Goal: Check status: Check status

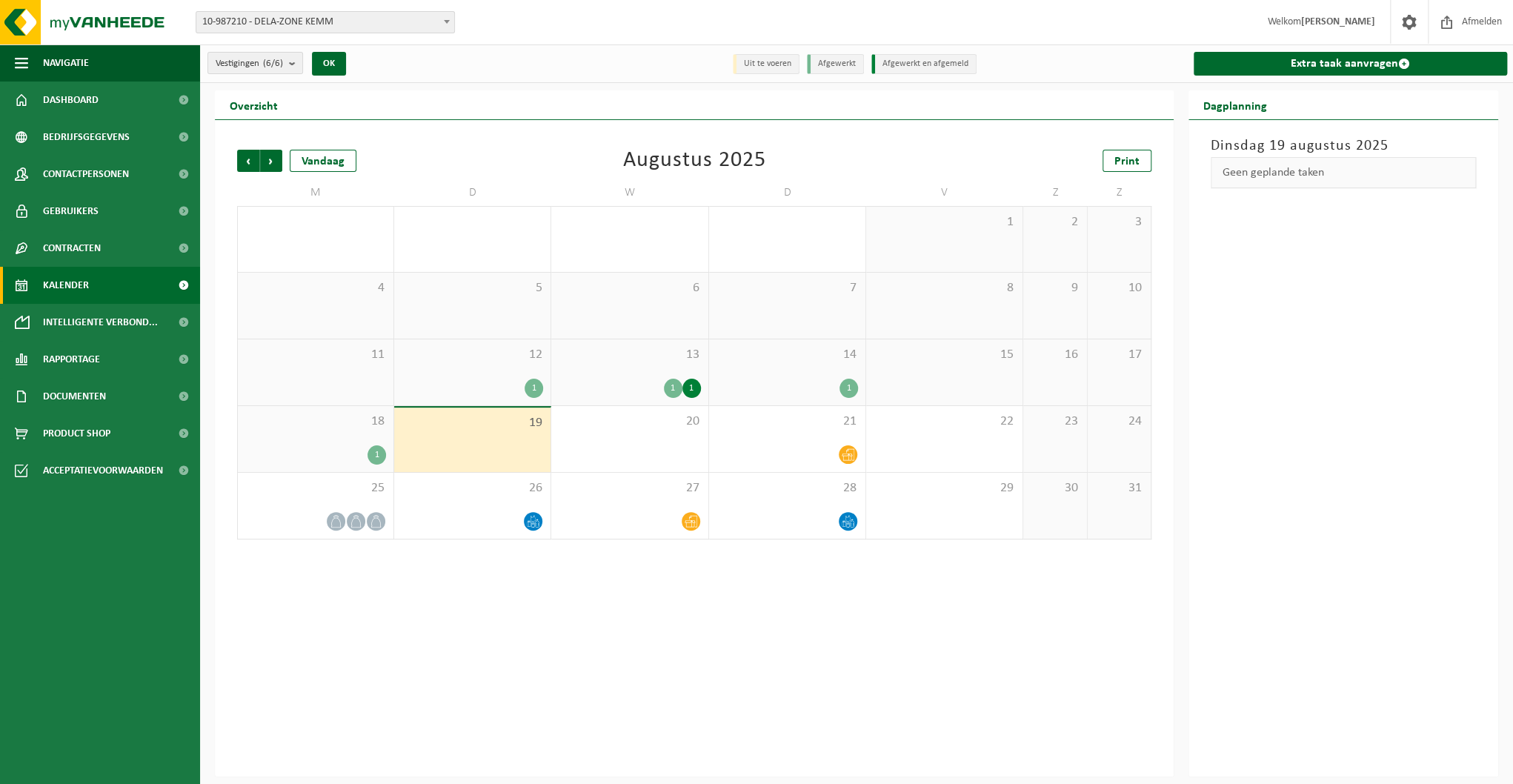
click at [59, 286] on span "Kalender" at bounding box center [66, 285] width 46 height 37
click at [507, 378] on div "1" at bounding box center [473, 388] width 142 height 19
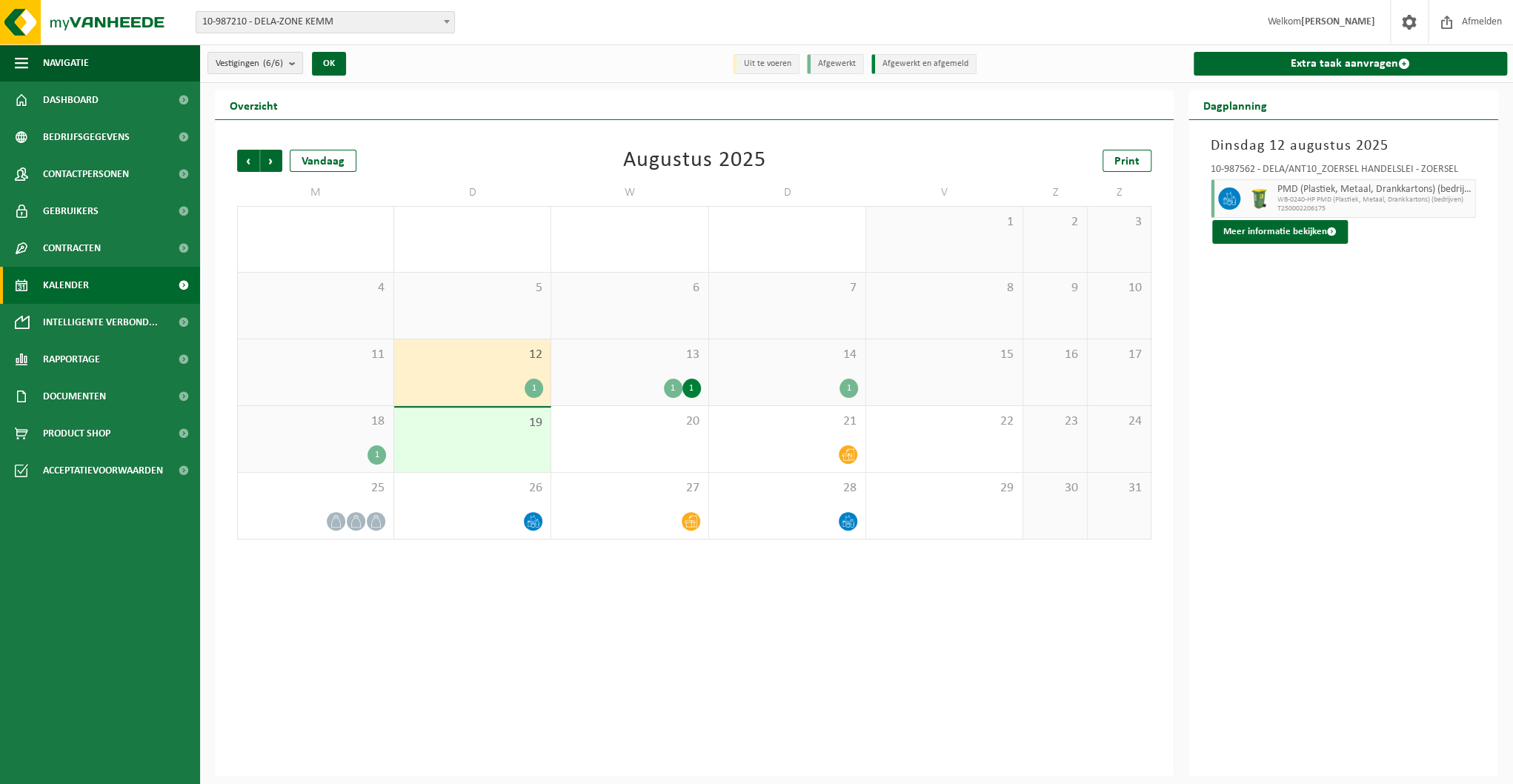
click at [367, 453] on div "1" at bounding box center [376, 455] width 18 height 19
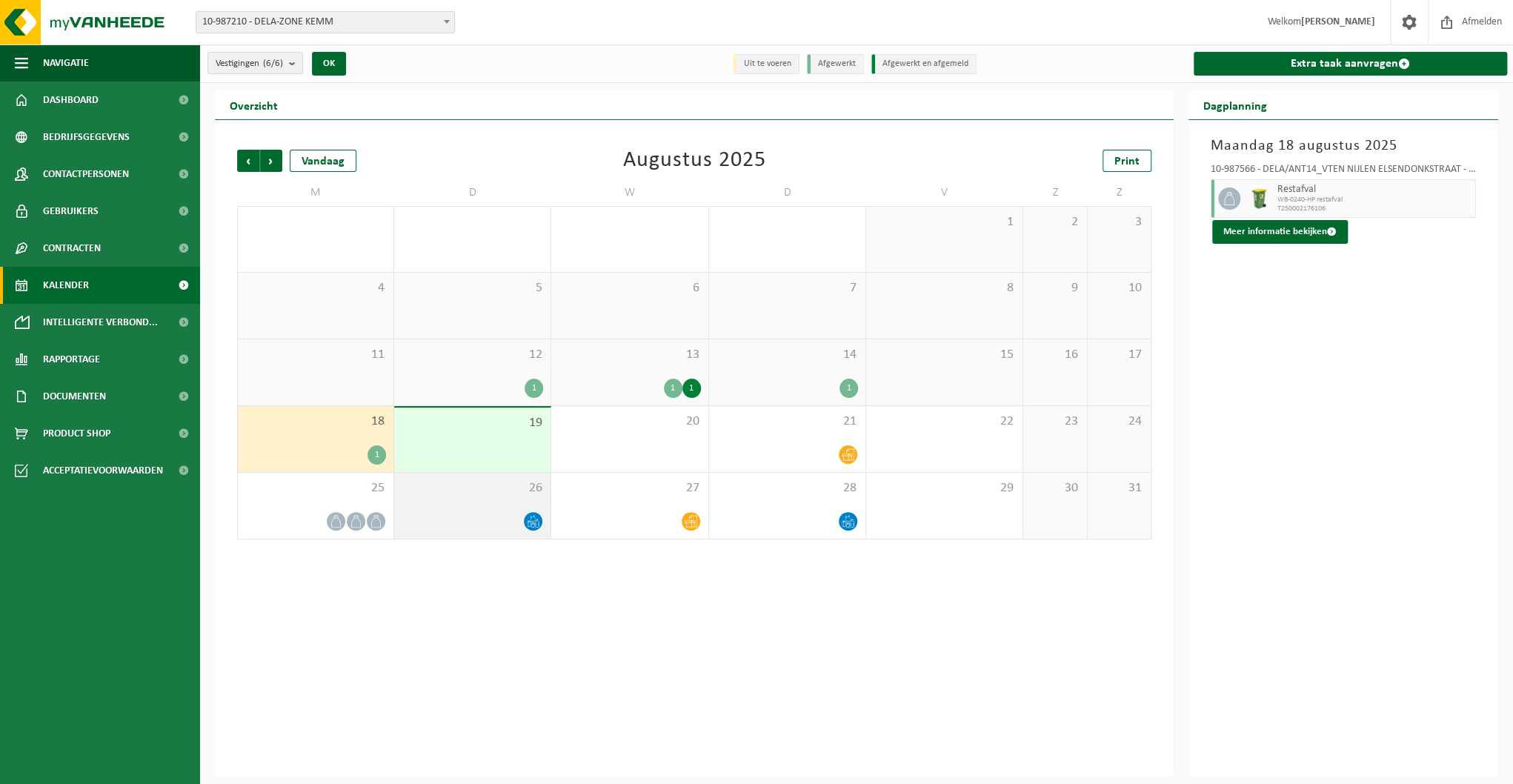
click at [499, 513] on div at bounding box center [473, 520] width 142 height 20
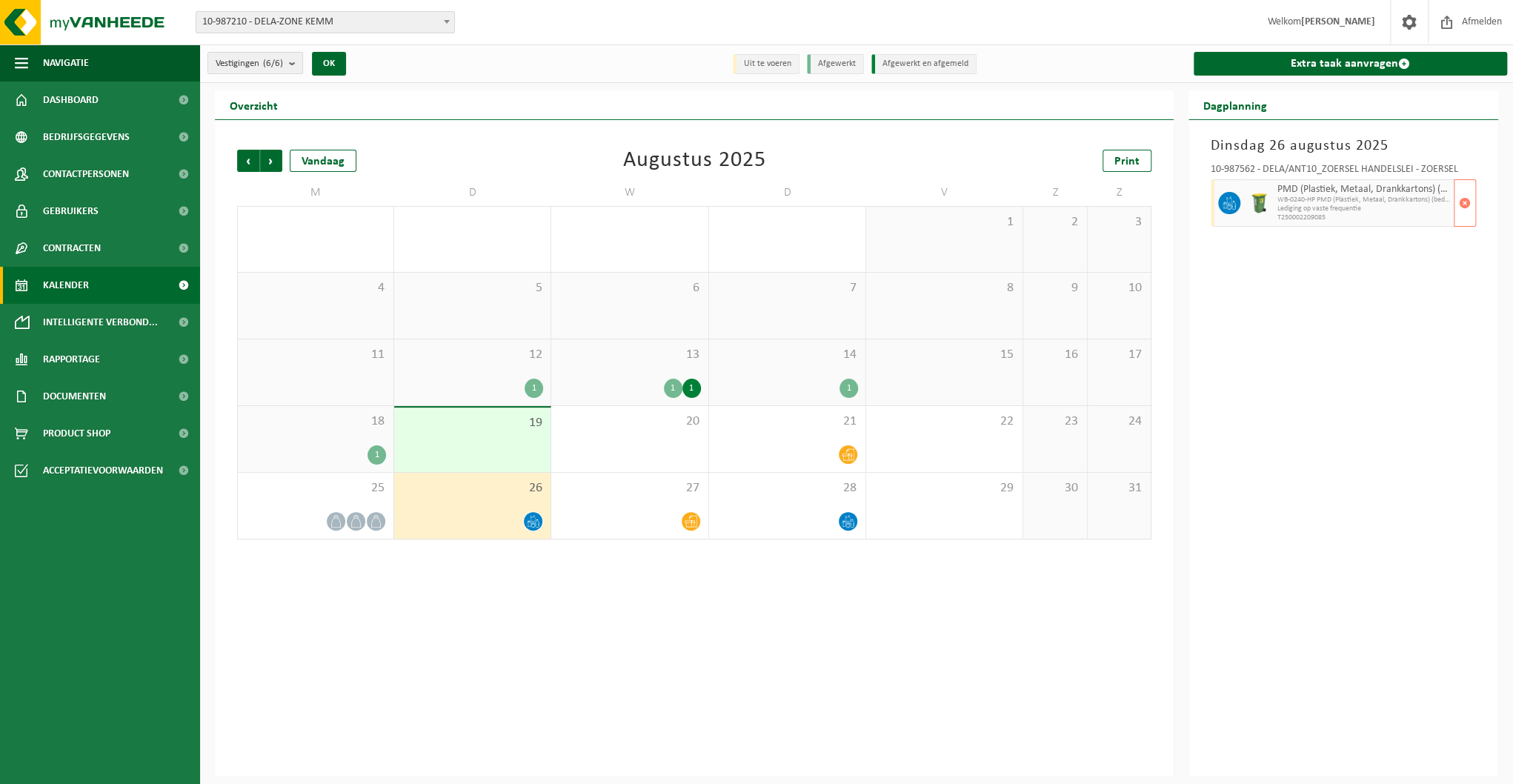
click at [1325, 202] on span "WB-0240-HP PMD (Plastiek, Metaal, Drankkartons) (bedrijven)" at bounding box center [1364, 199] width 173 height 9
click at [1409, 20] on span at bounding box center [1409, 22] width 22 height 44
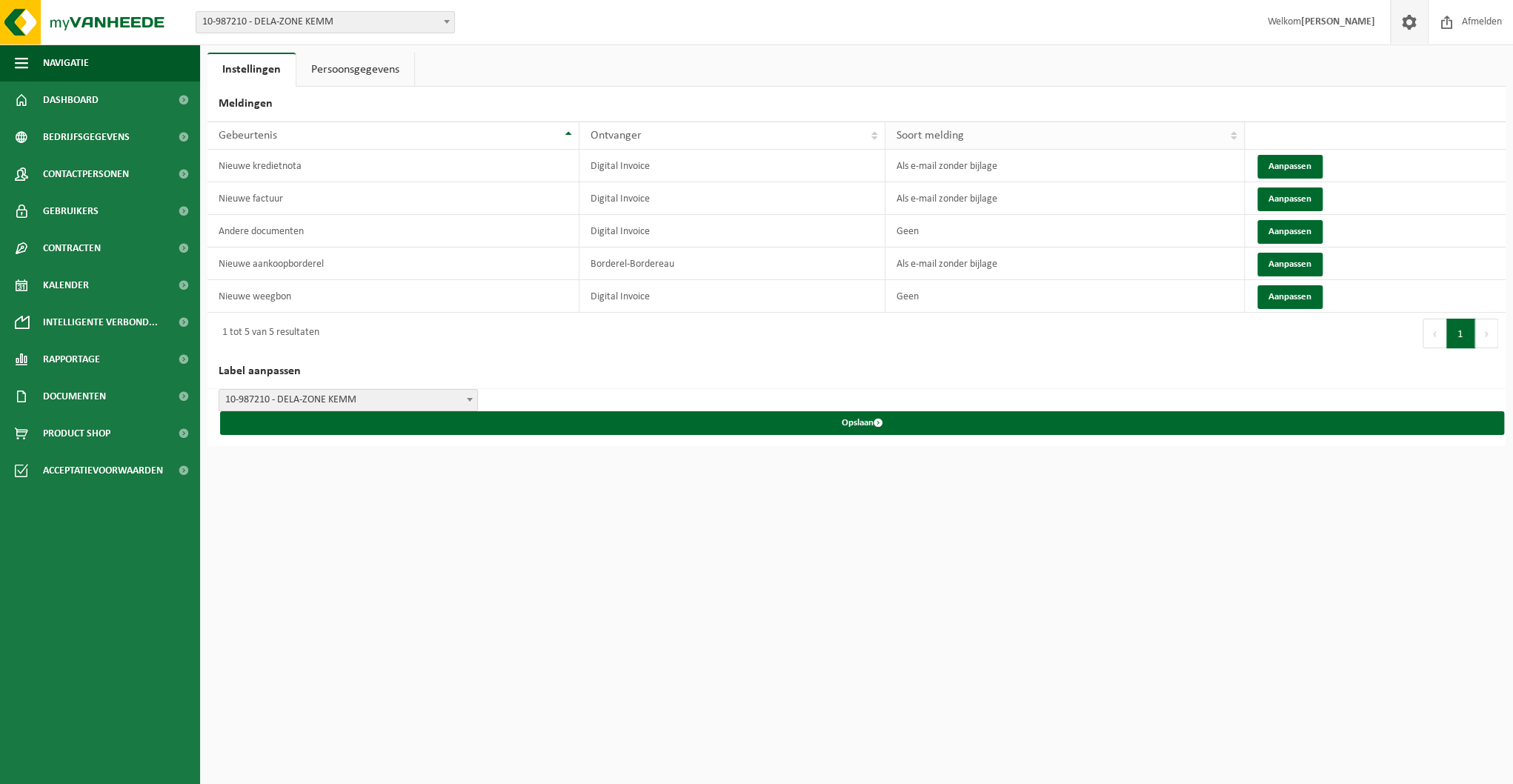
click at [1233, 134] on th "Soort melding" at bounding box center [1066, 135] width 360 height 28
click at [94, 358] on span "Rapportage" at bounding box center [72, 359] width 57 height 37
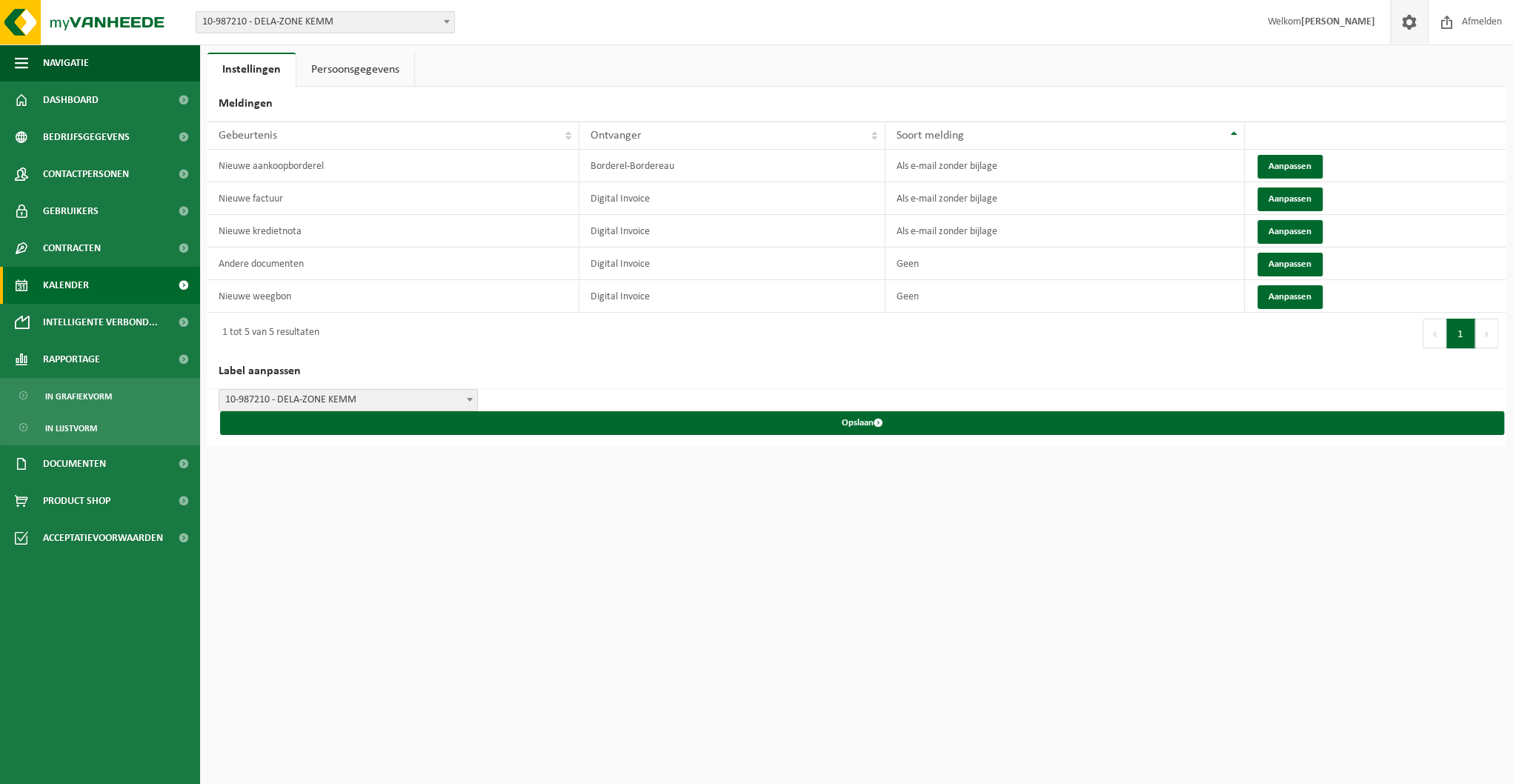
click at [74, 284] on span "Kalender" at bounding box center [66, 285] width 46 height 37
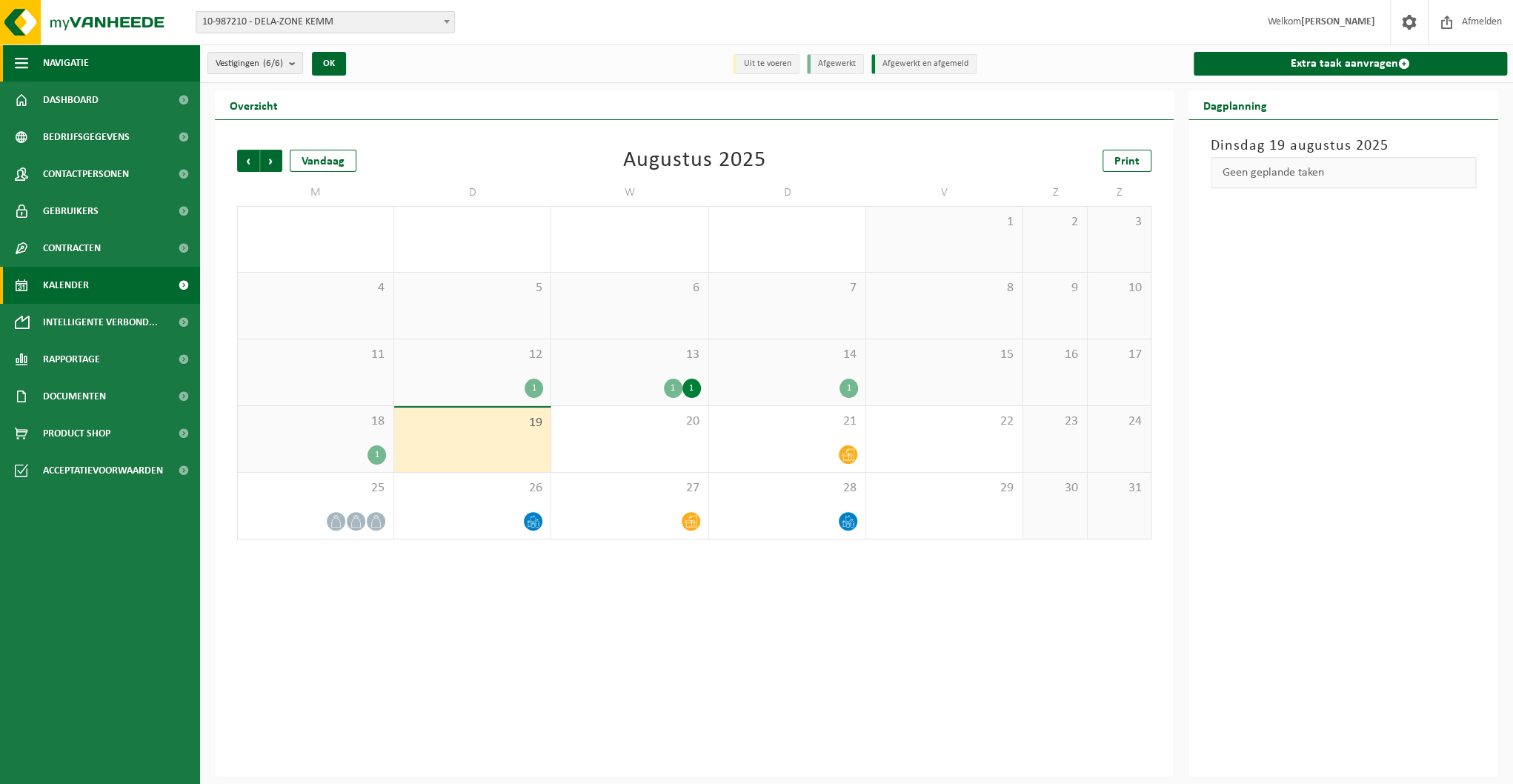
click at [20, 63] on span "button" at bounding box center [22, 63] width 14 height 37
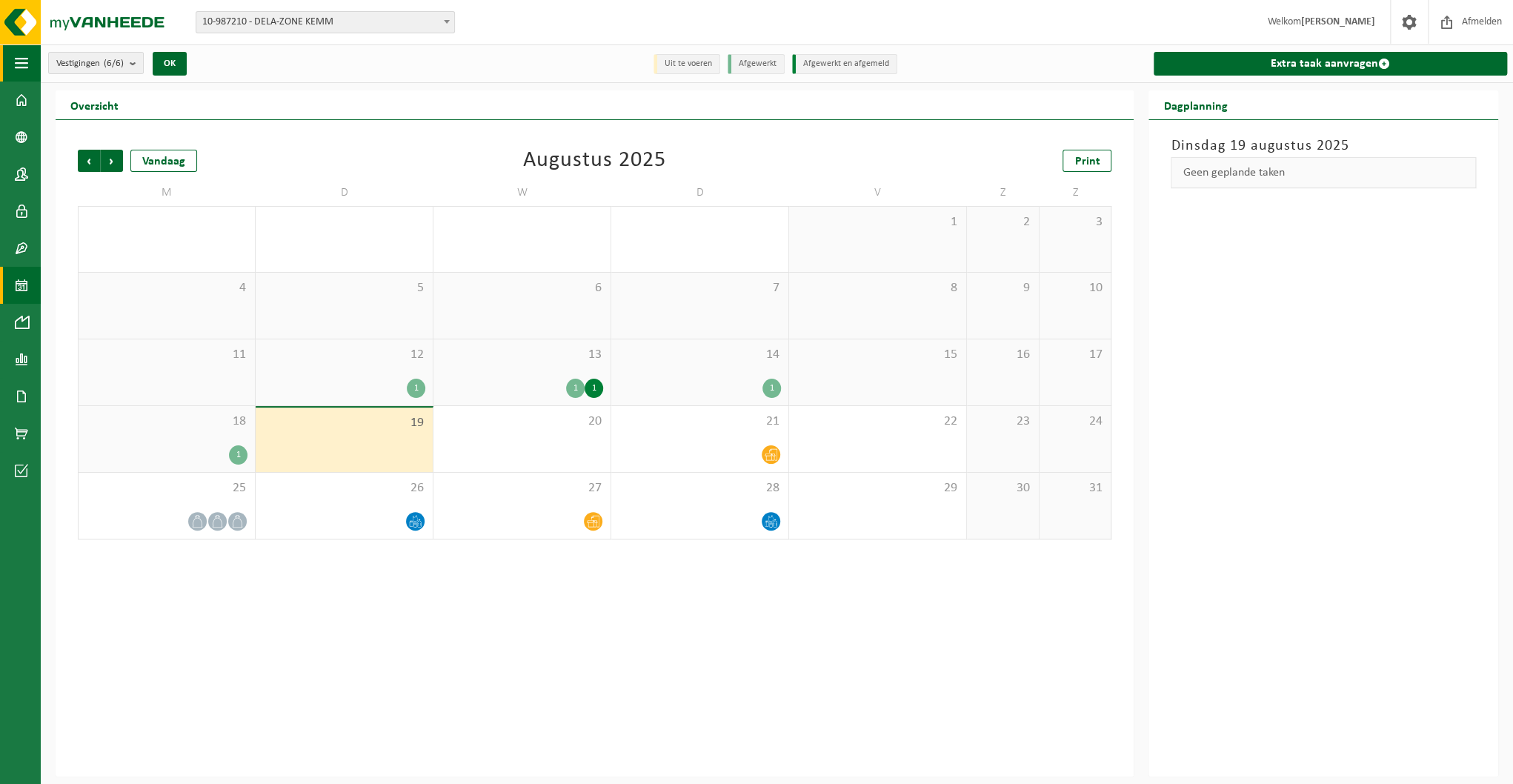
click at [20, 63] on span "button" at bounding box center [22, 63] width 14 height 37
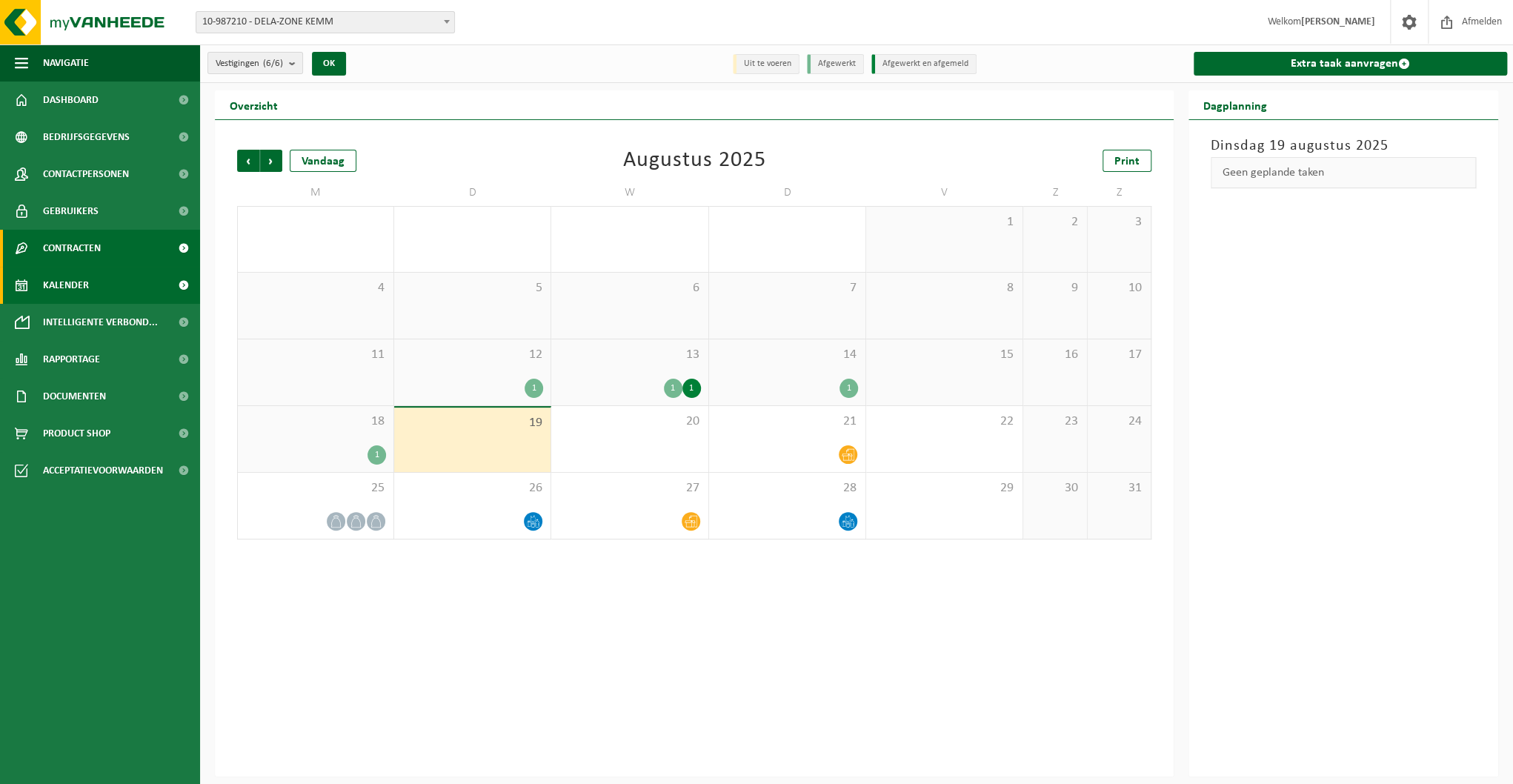
click at [52, 251] on span "Contracten" at bounding box center [72, 248] width 58 height 37
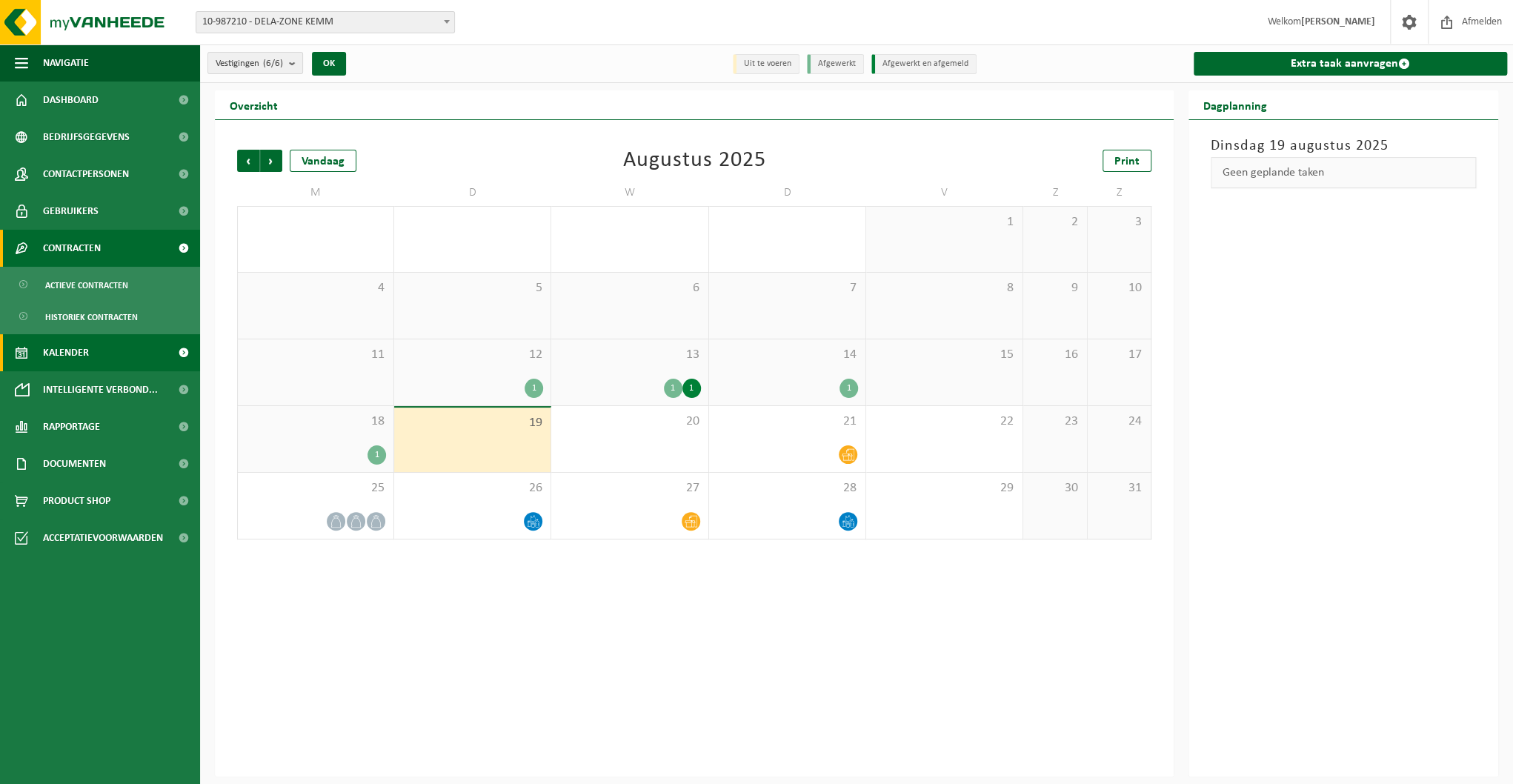
click at [52, 251] on span "Contracten" at bounding box center [72, 248] width 58 height 37
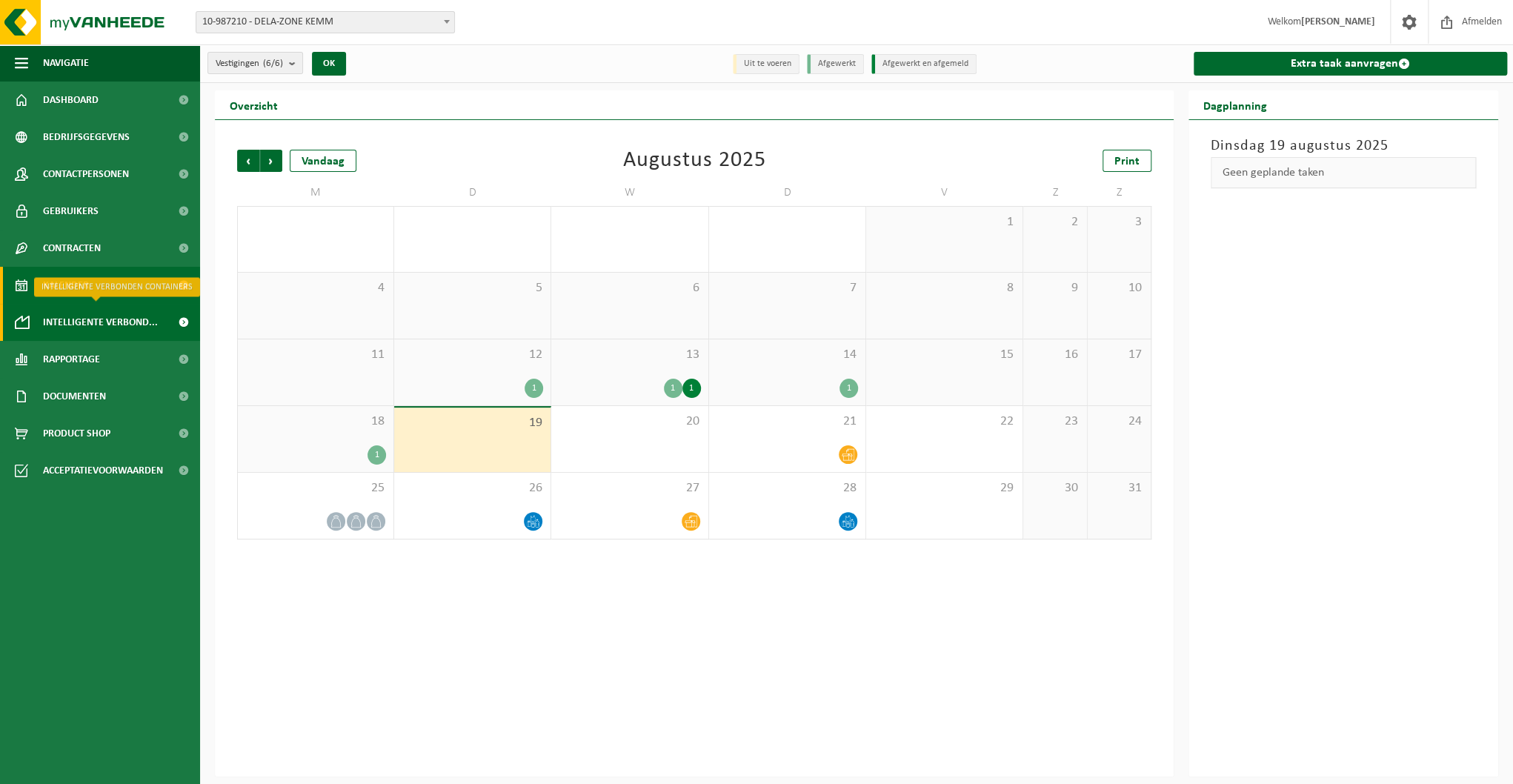
click at [50, 322] on span "Intelligente verbond..." at bounding box center [100, 322] width 115 height 37
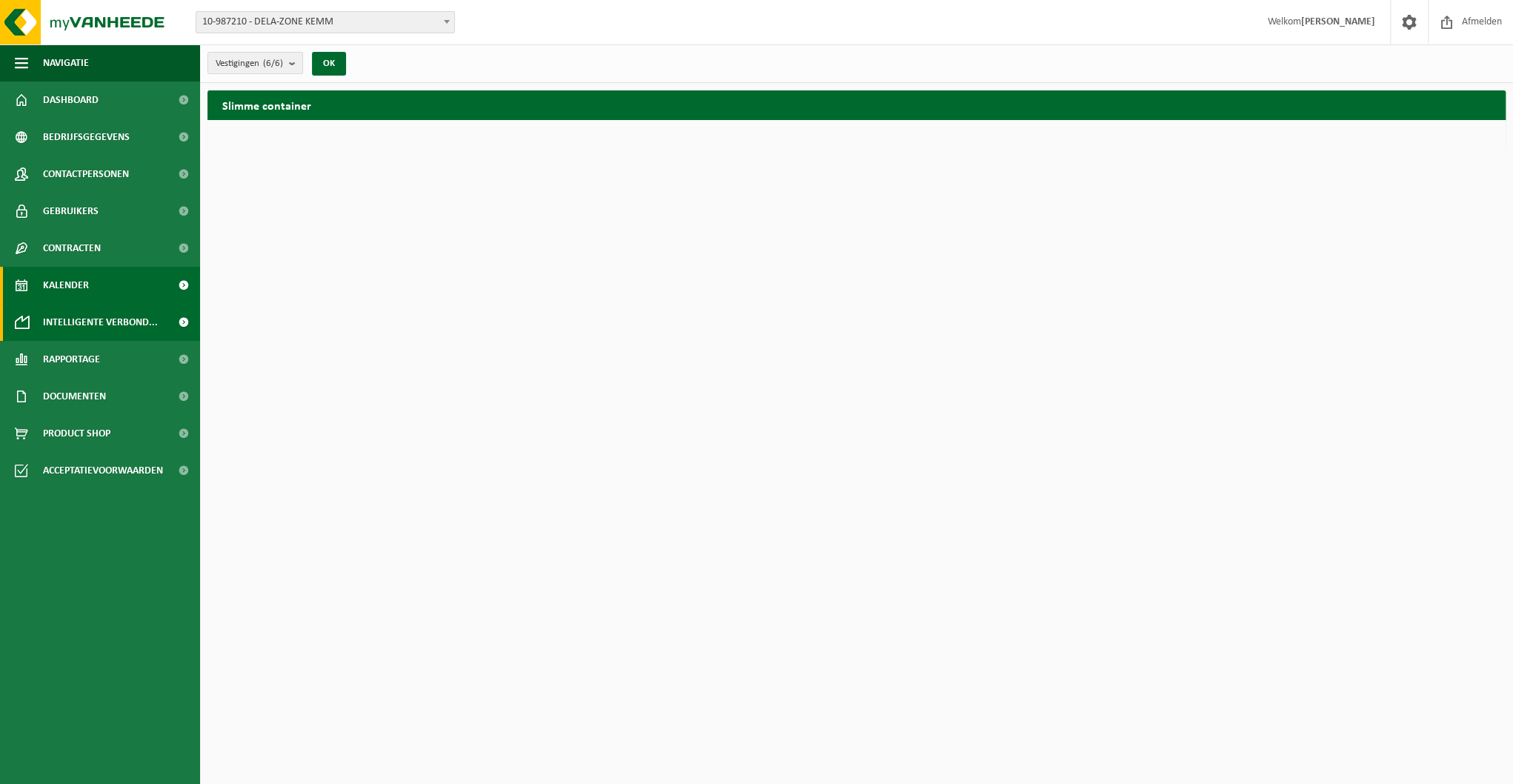
click at [53, 288] on span "Kalender" at bounding box center [66, 285] width 46 height 37
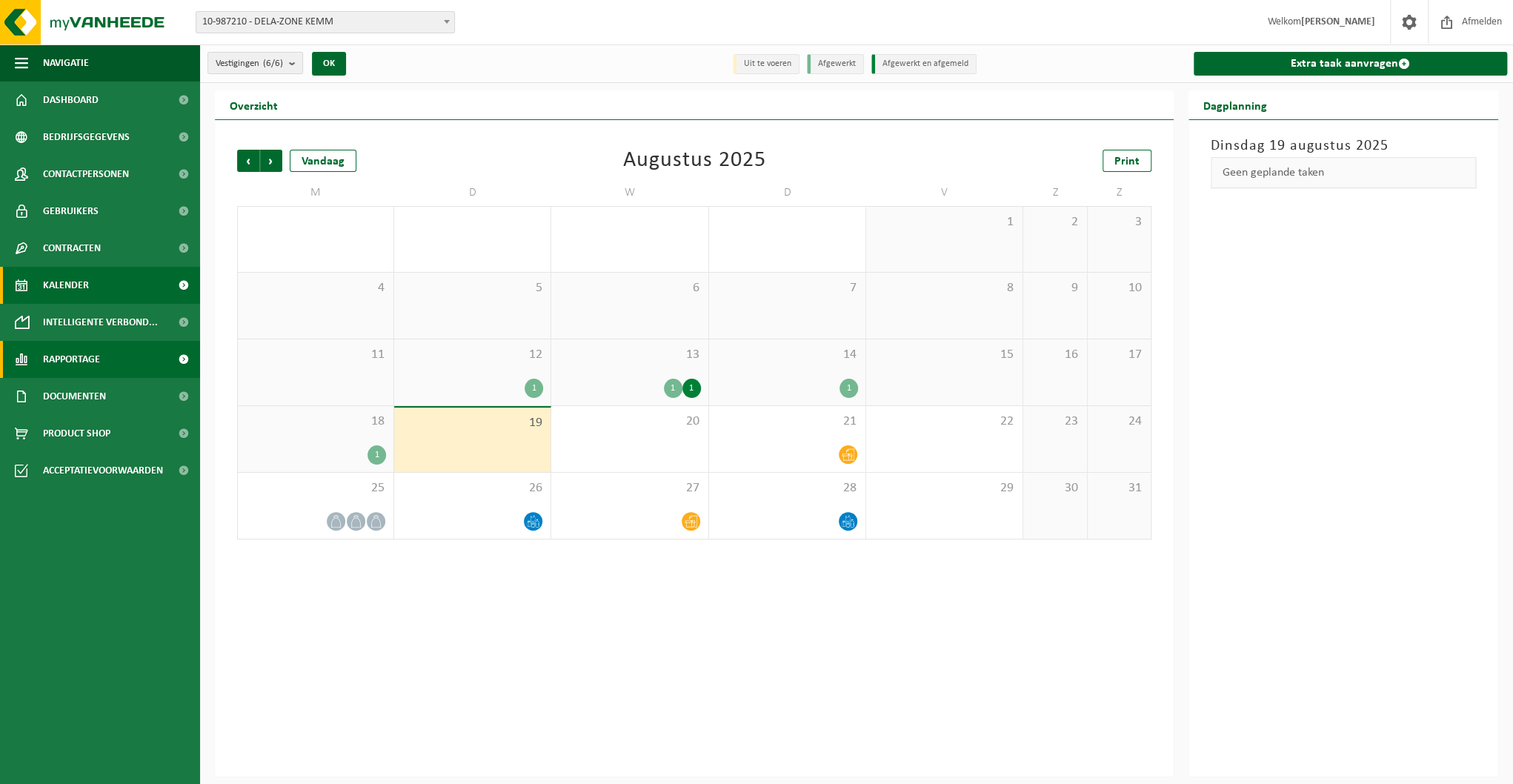
click at [43, 364] on span "Rapportage" at bounding box center [72, 359] width 57 height 37
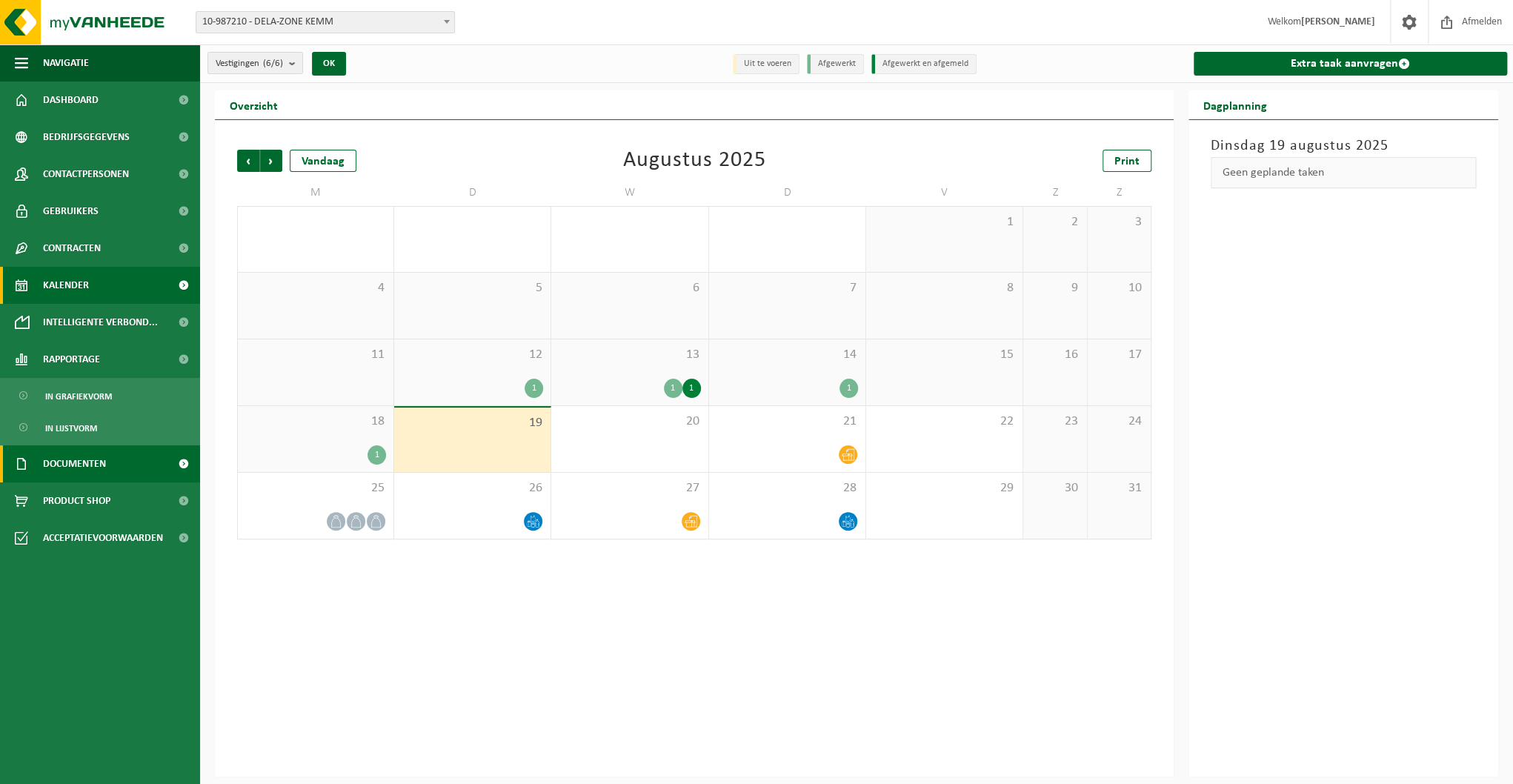
click at [37, 465] on link "Documenten" at bounding box center [100, 464] width 200 height 37
click at [91, 508] on span "Product Shop" at bounding box center [77, 500] width 68 height 37
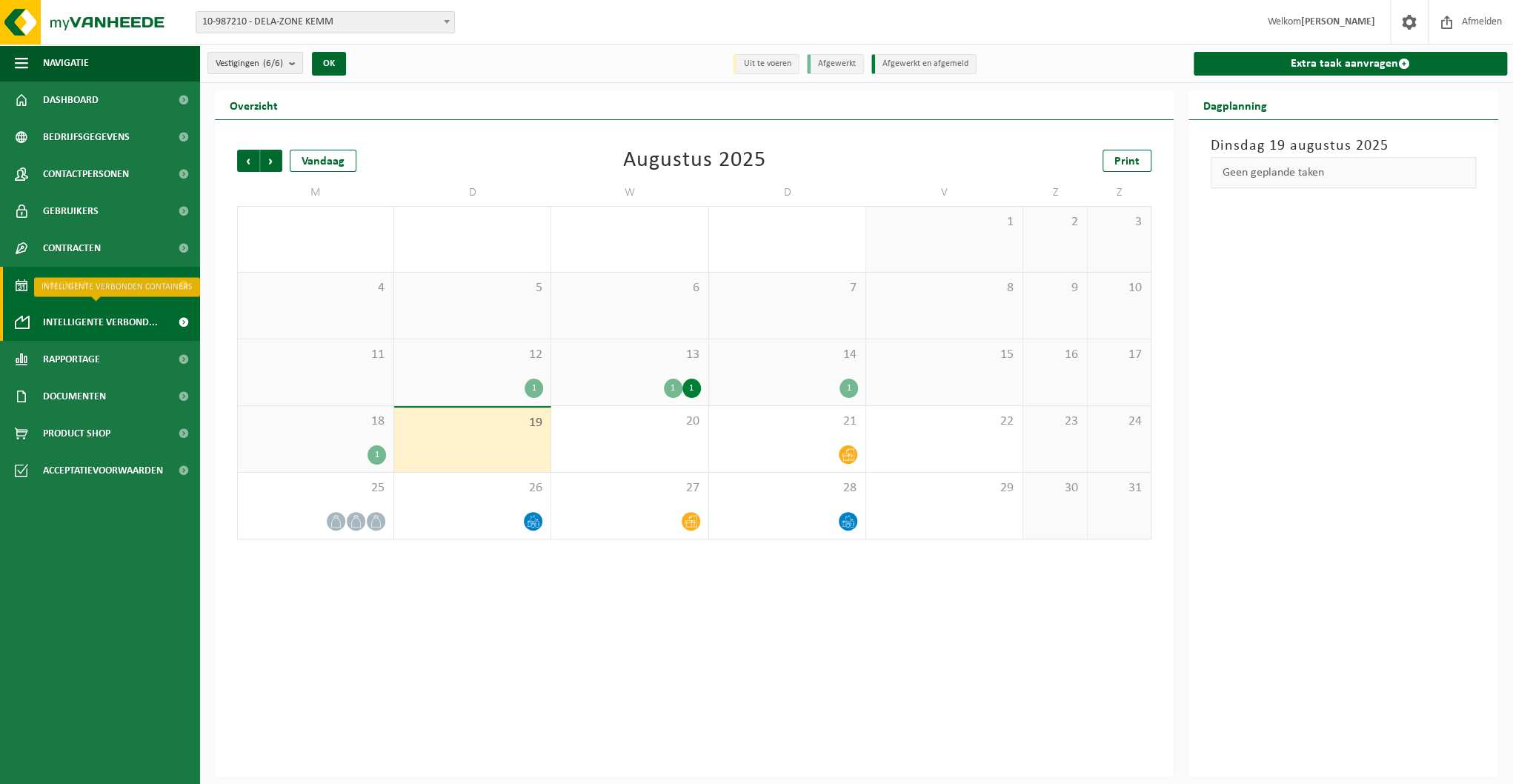
click at [67, 324] on span "Intelligente verbond..." at bounding box center [100, 322] width 115 height 37
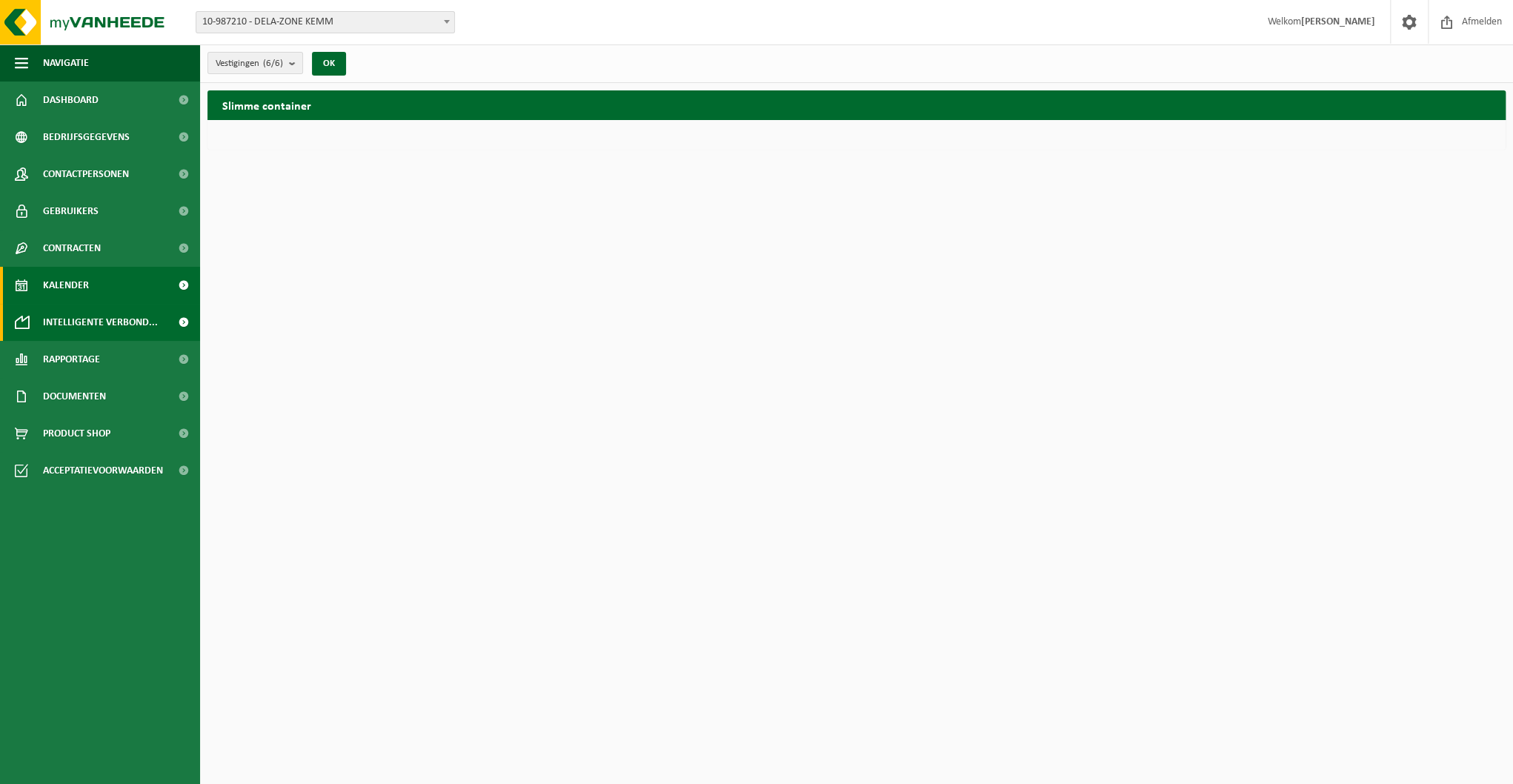
click at [64, 289] on span "Kalender" at bounding box center [66, 285] width 46 height 37
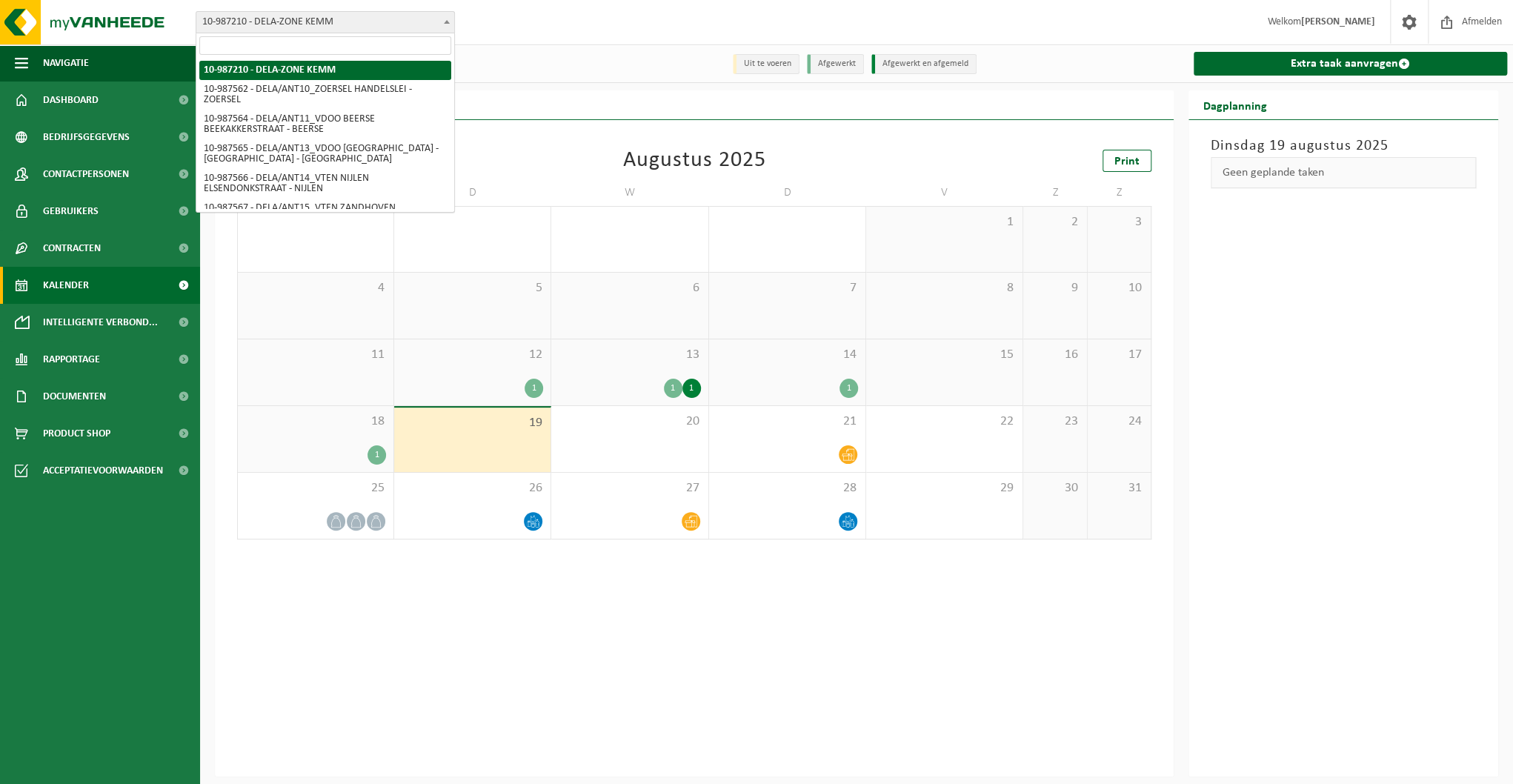
click at [454, 22] on span at bounding box center [446, 22] width 15 height 19
click at [448, 23] on b at bounding box center [446, 22] width 6 height 4
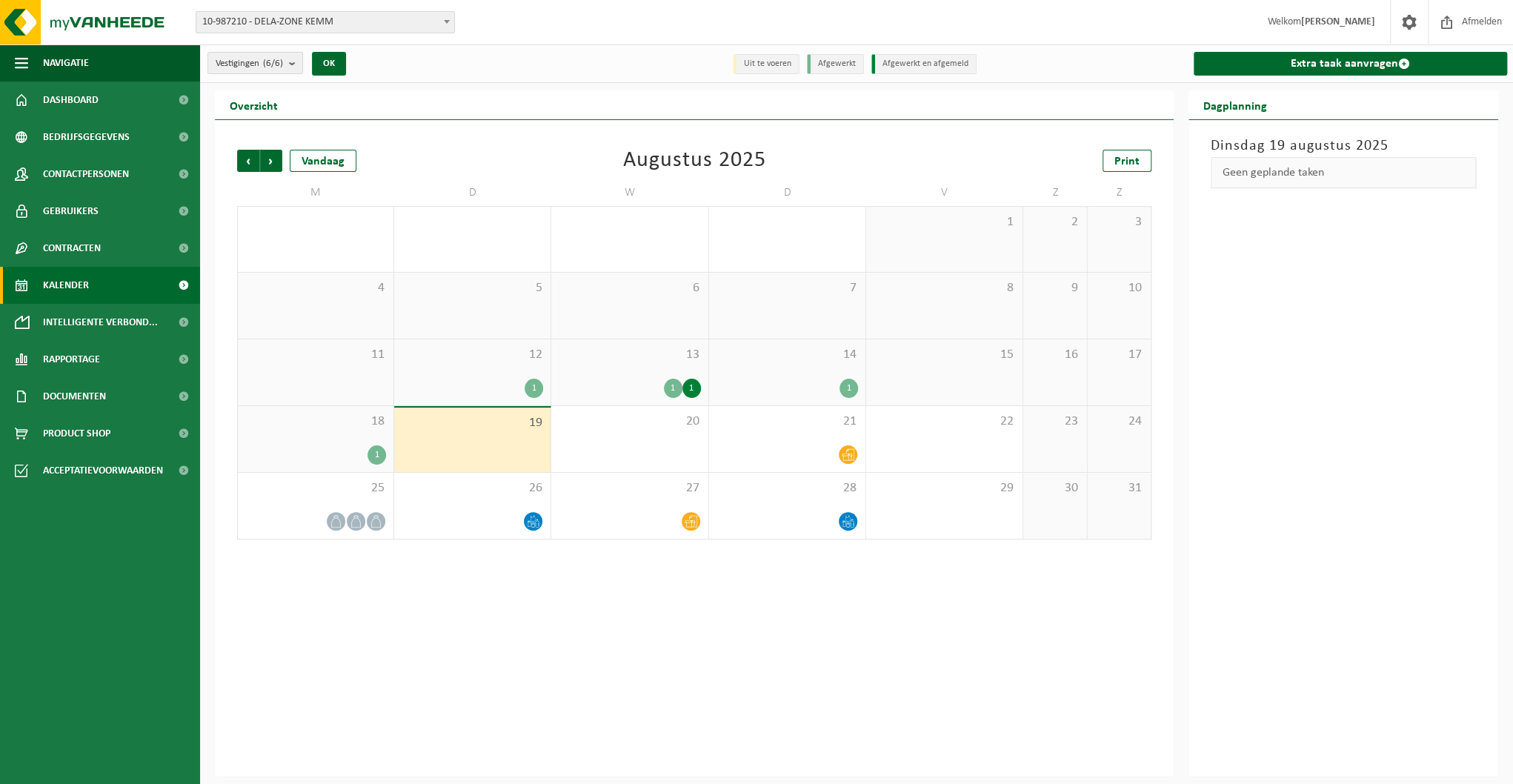
click at [448, 17] on span at bounding box center [446, 22] width 15 height 19
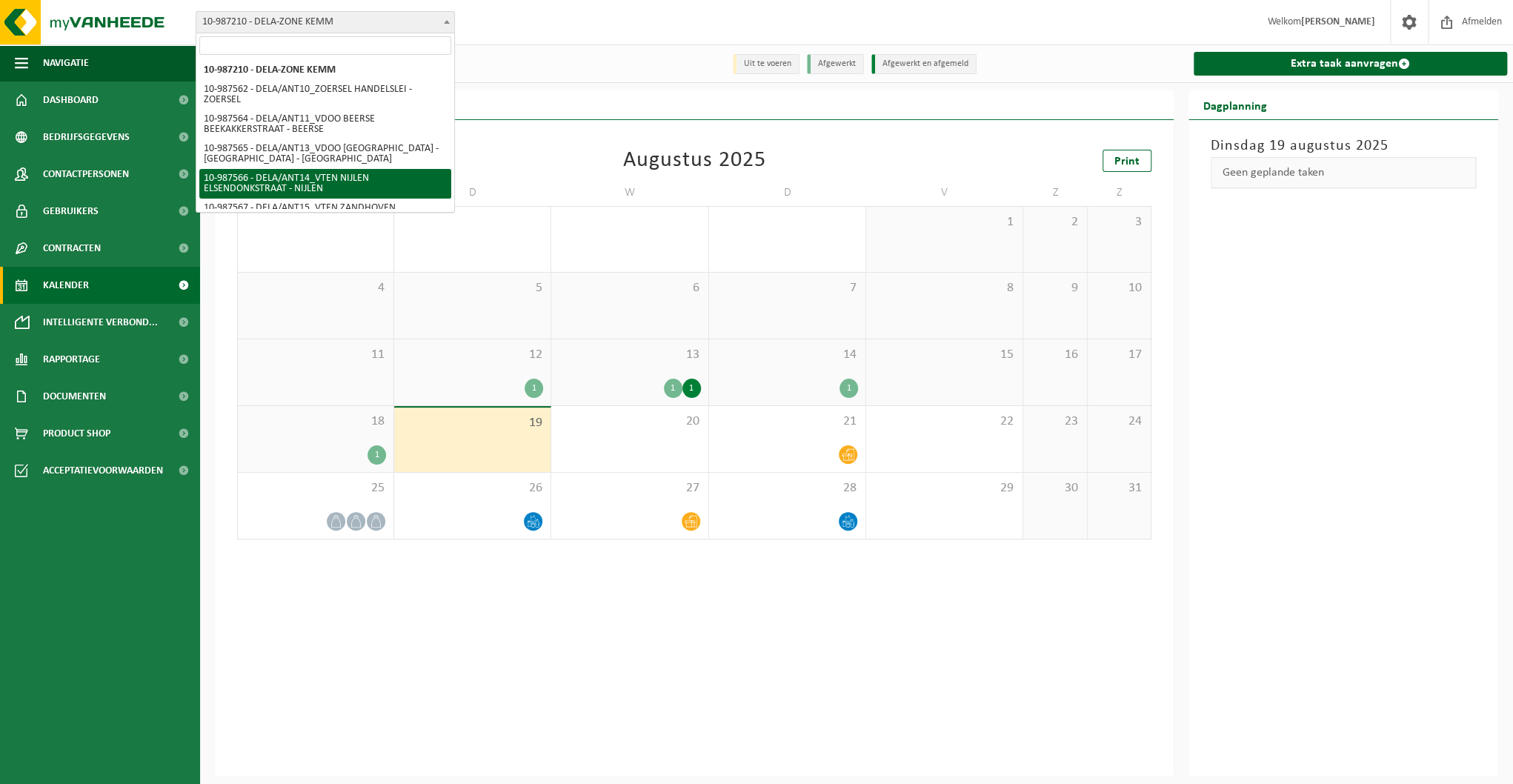
select select "167237"
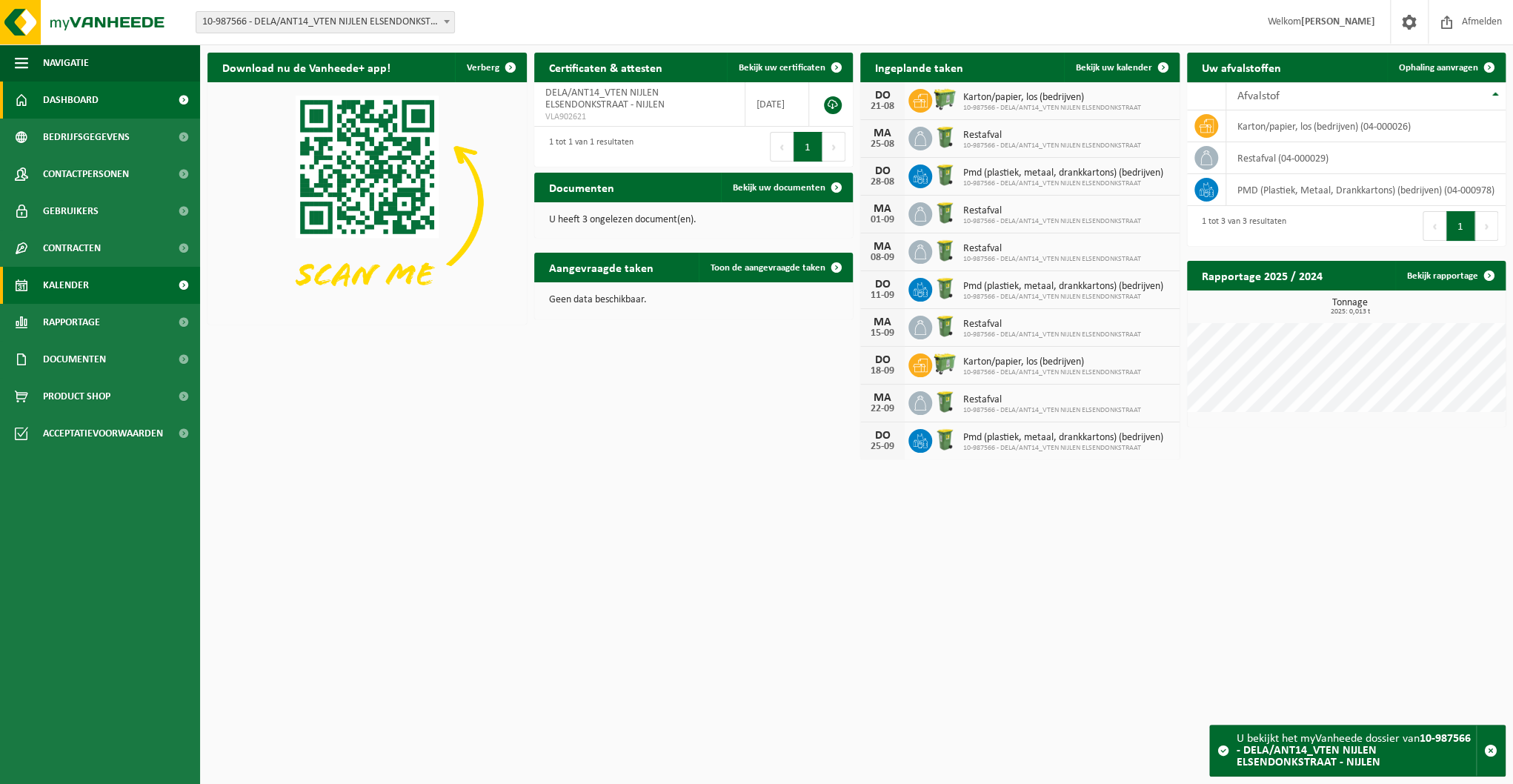
click at [107, 291] on link "Kalender" at bounding box center [100, 285] width 200 height 37
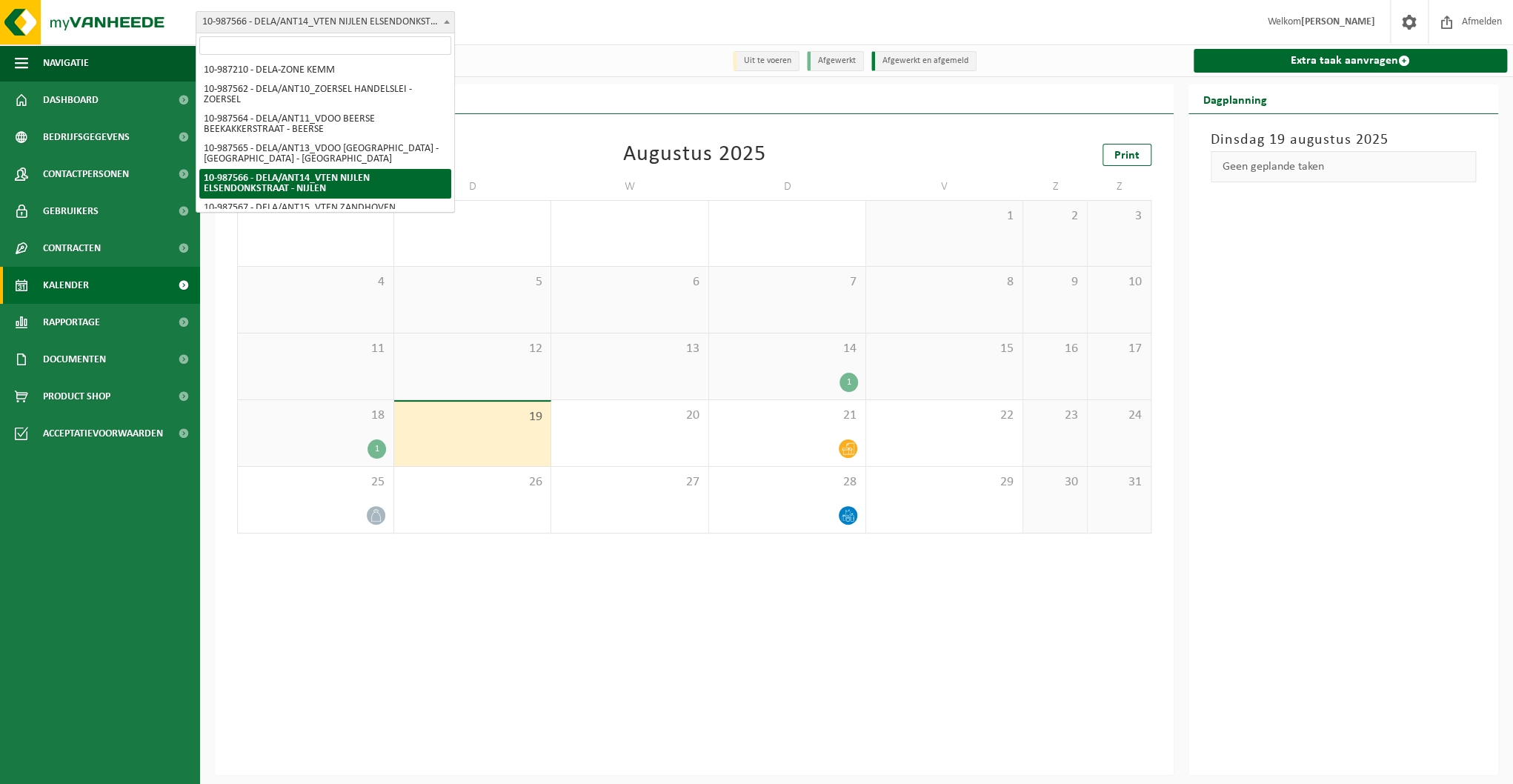
click at [448, 18] on span at bounding box center [446, 22] width 15 height 19
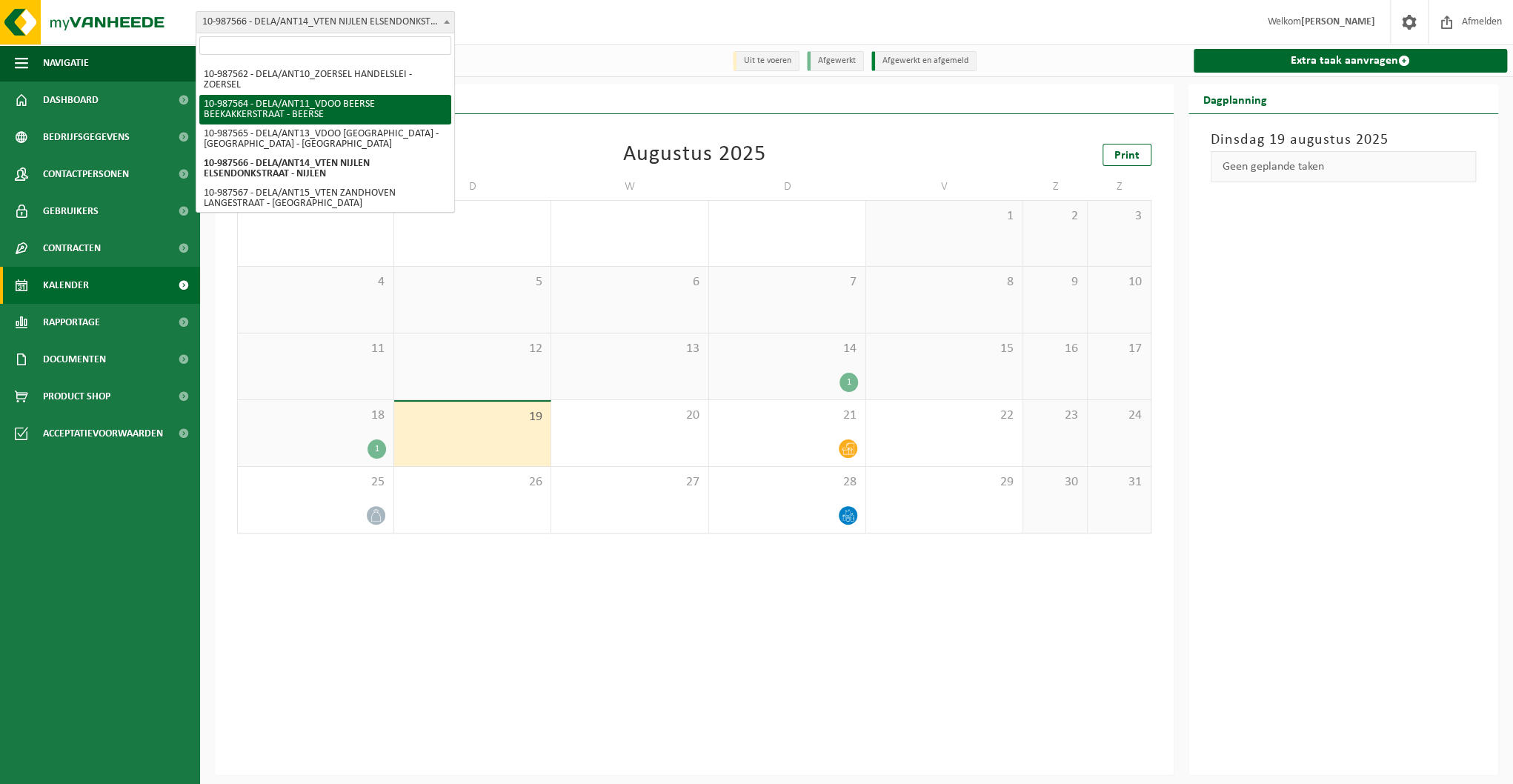
scroll to position [19, 0]
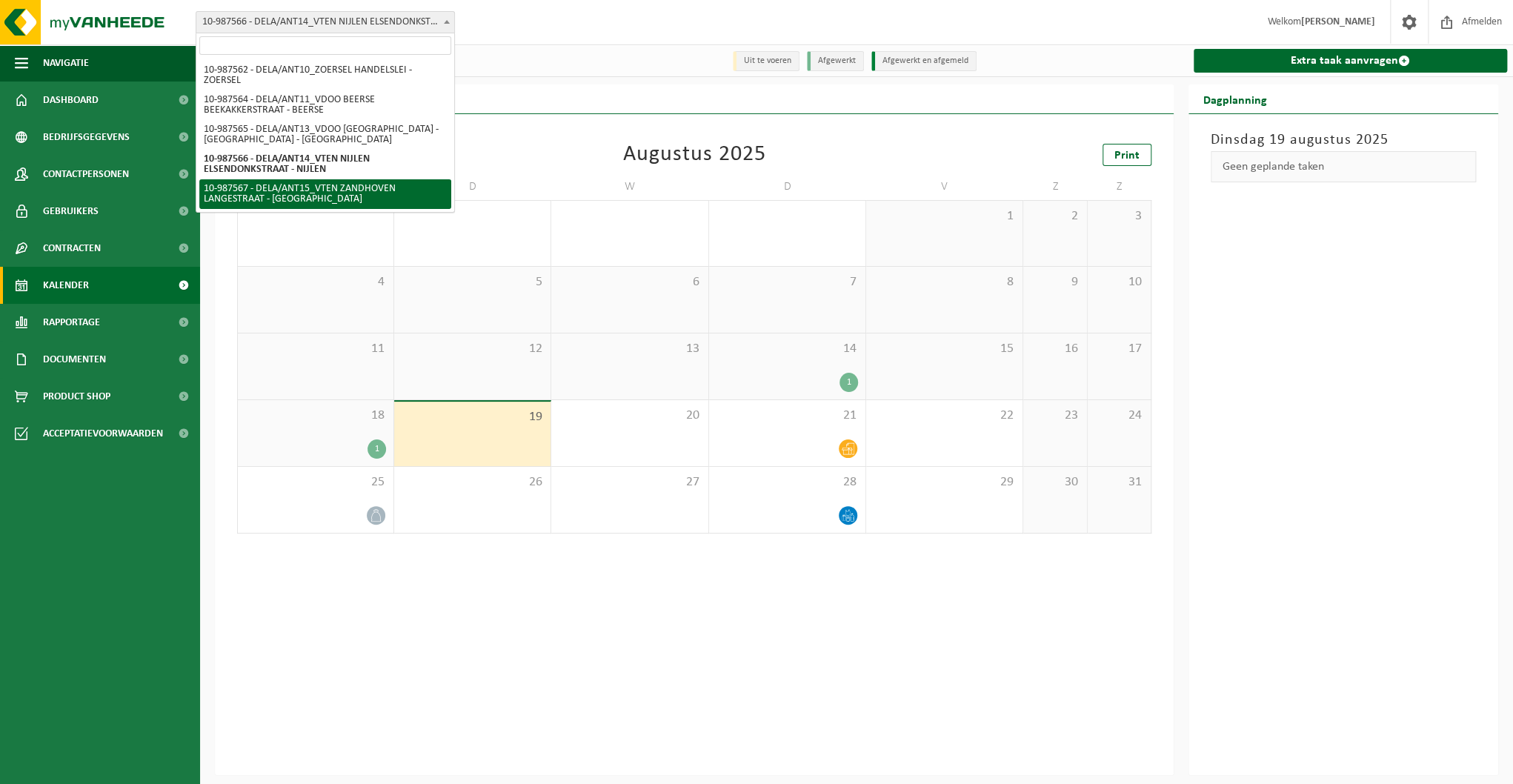
select select "167238"
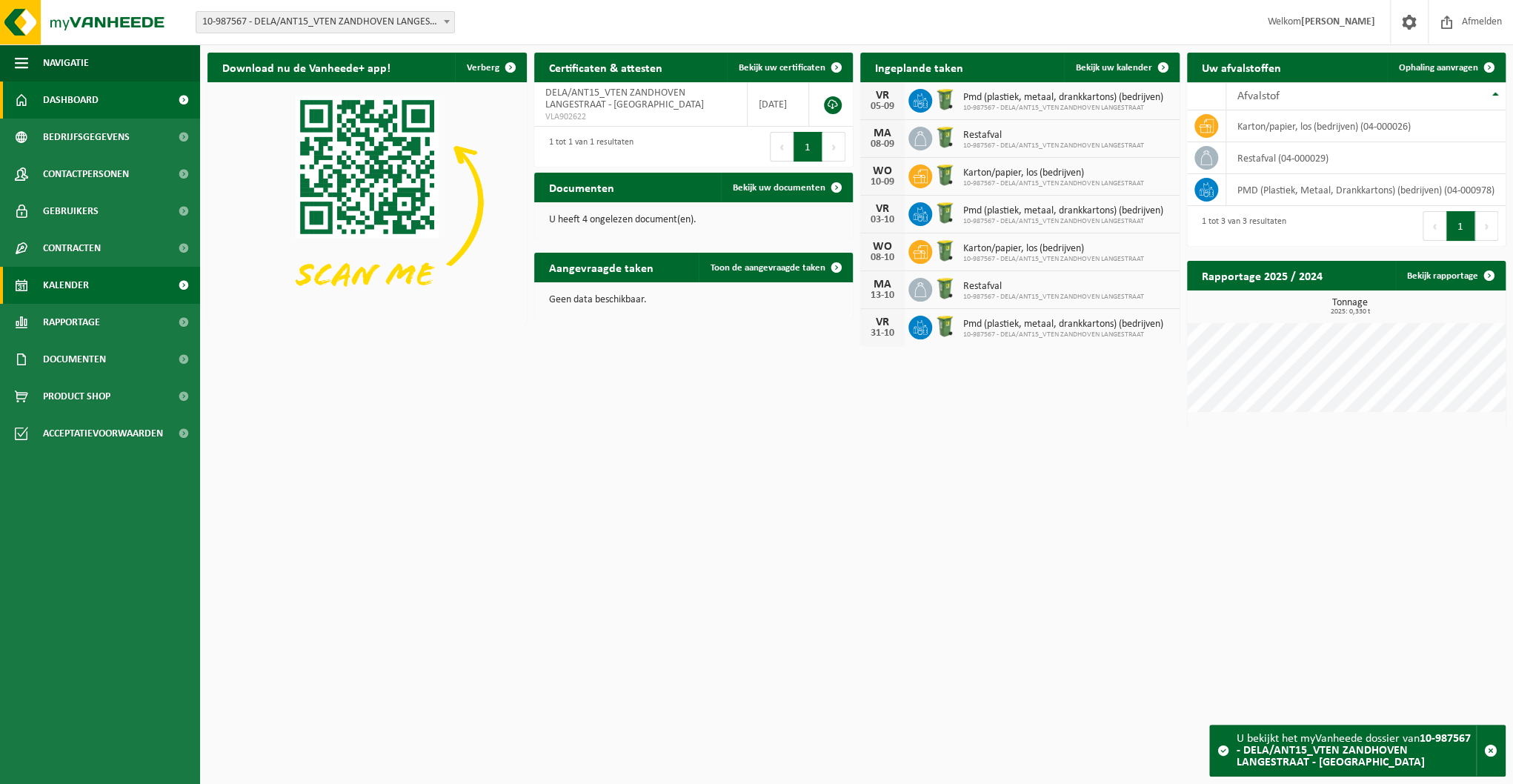
click at [76, 281] on span "Kalender" at bounding box center [66, 285] width 46 height 37
